Goal: Check status: Check status

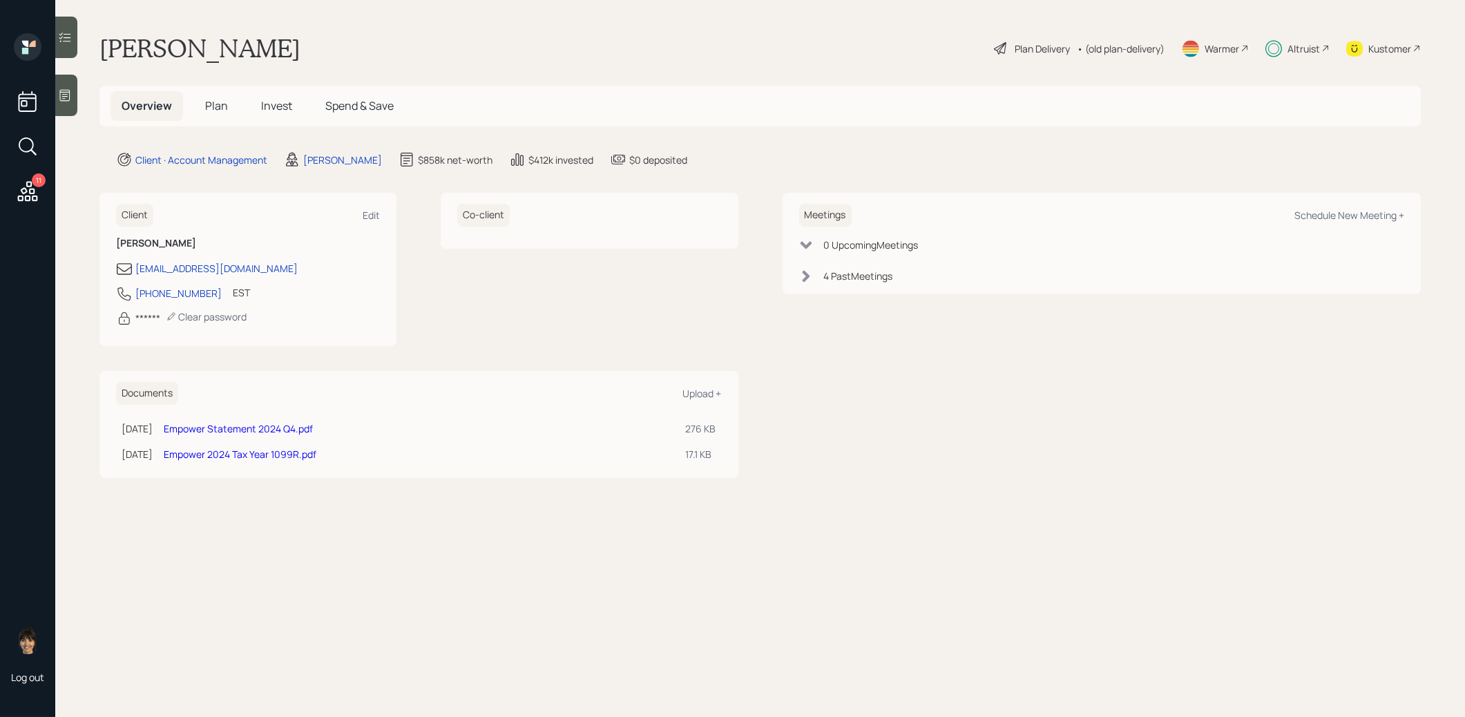
click at [274, 104] on span "Invest" at bounding box center [276, 105] width 31 height 15
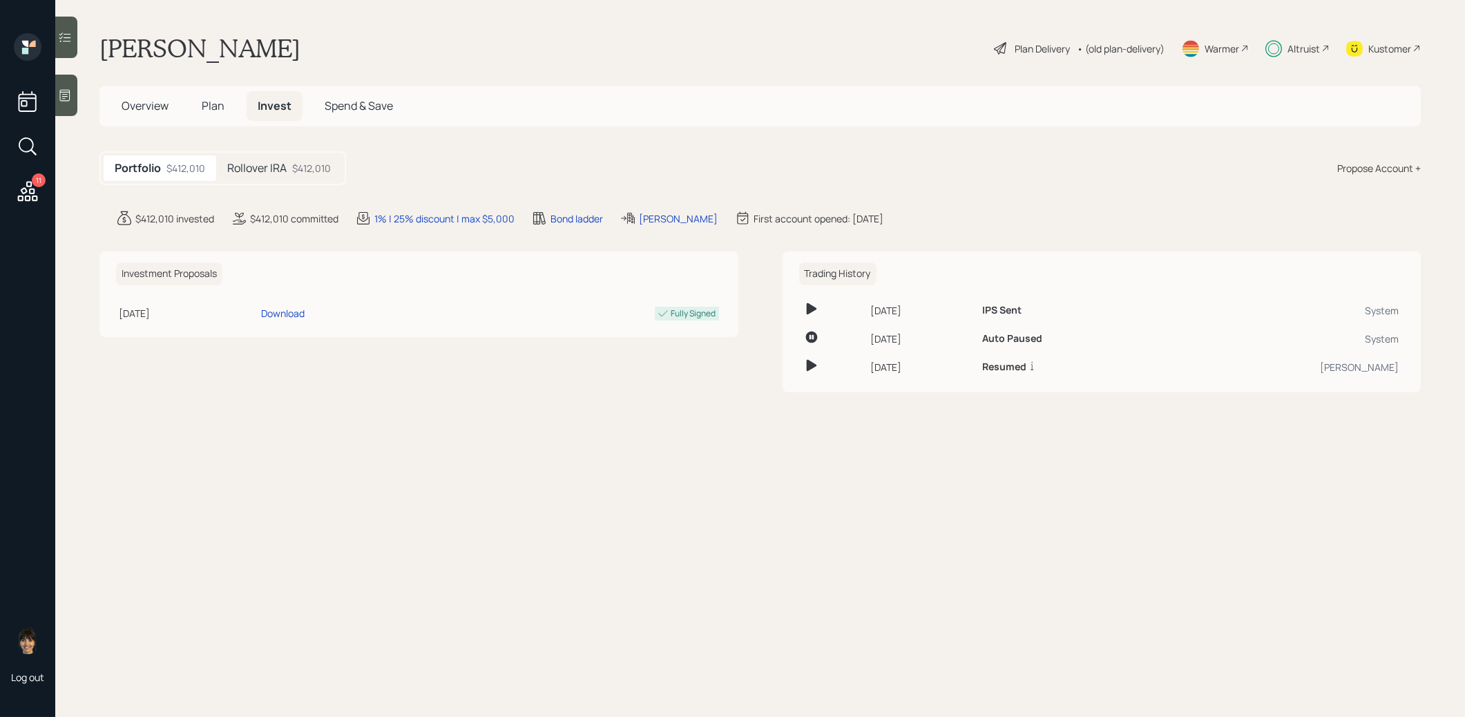
click at [285, 165] on h5 "Rollover IRA" at bounding box center [256, 168] width 59 height 13
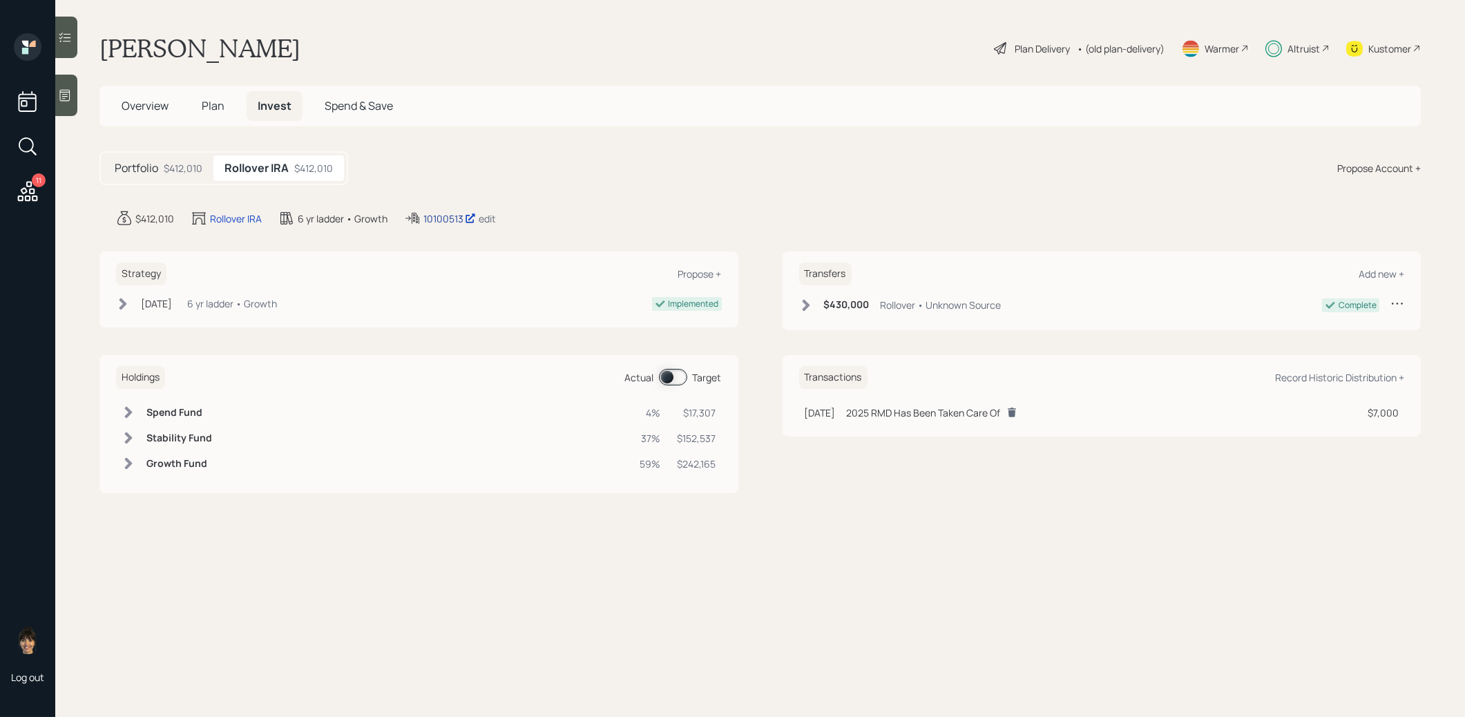
click at [432, 218] on div "10100513" at bounding box center [449, 218] width 52 height 15
click at [663, 374] on span at bounding box center [673, 377] width 28 height 17
click at [677, 380] on span at bounding box center [673, 377] width 28 height 17
click at [61, 35] on icon at bounding box center [65, 37] width 14 height 14
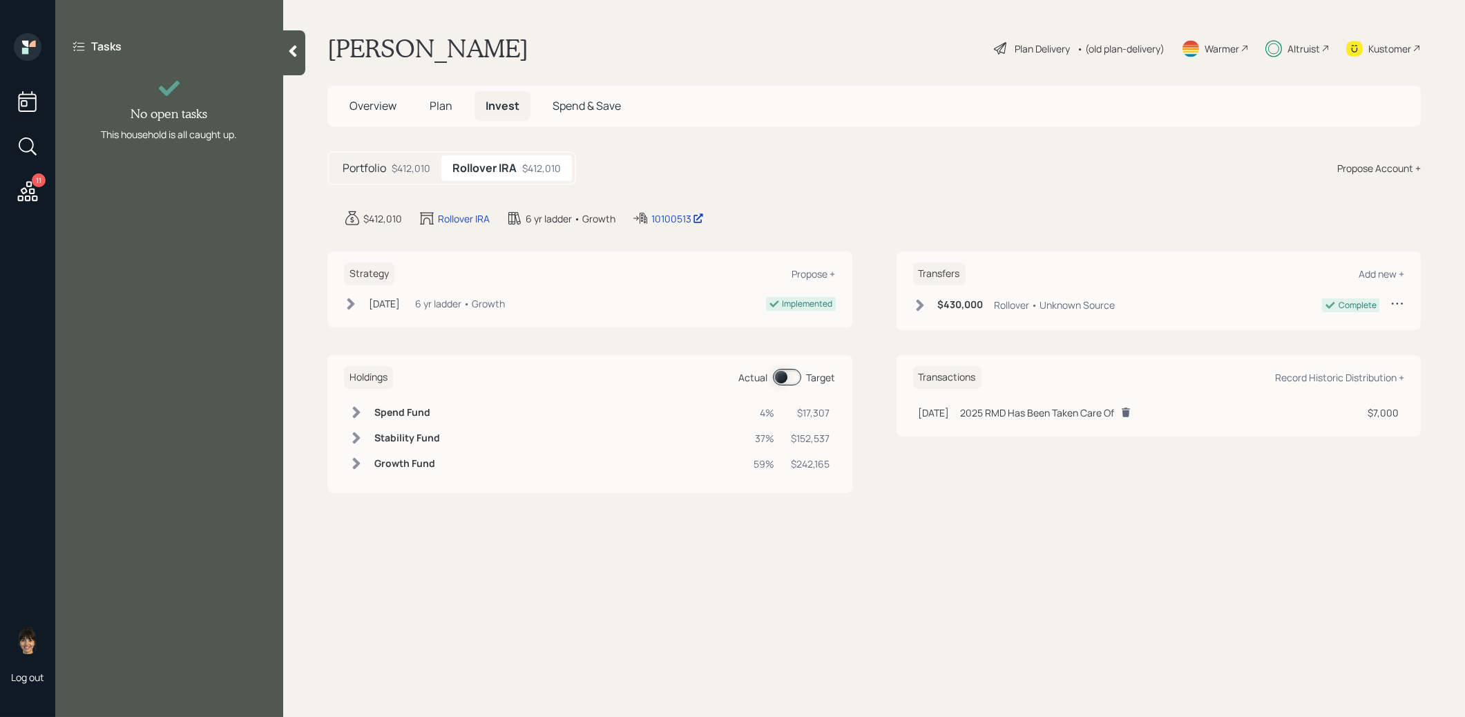
click at [292, 58] on div at bounding box center [294, 52] width 22 height 45
